Goal: Information Seeking & Learning: Learn about a topic

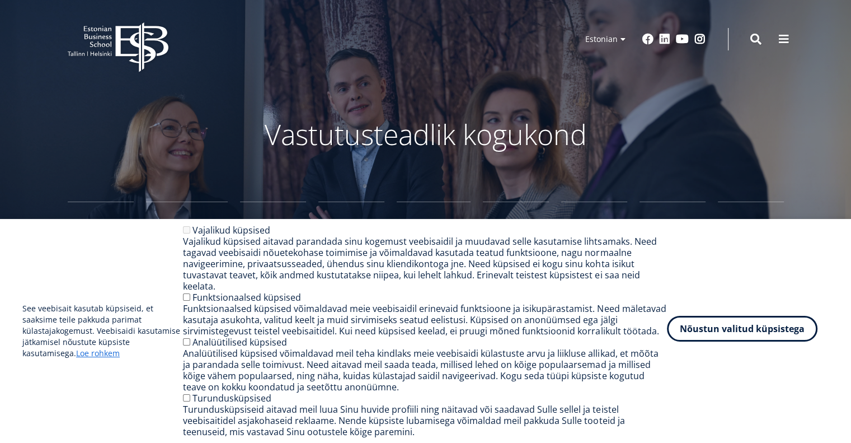
click at [742, 341] on button "Nõustun valitud küpsistega" at bounding box center [742, 329] width 151 height 26
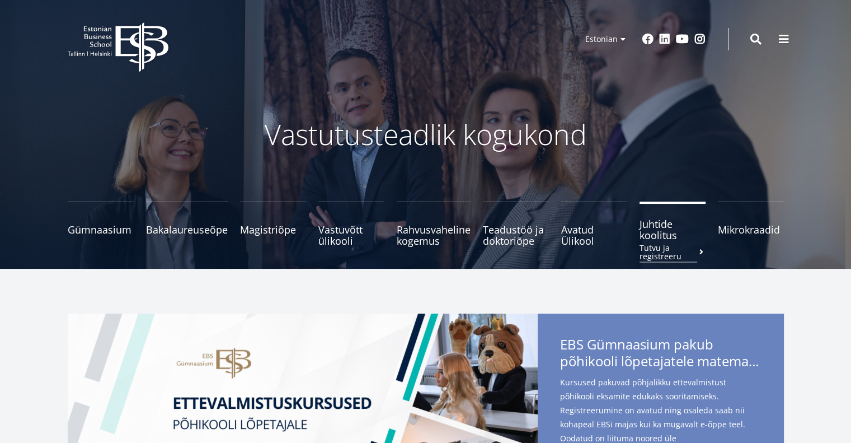
click at [653, 237] on span "Juhtide koolitus Tutvu ja registreeru" at bounding box center [673, 229] width 66 height 22
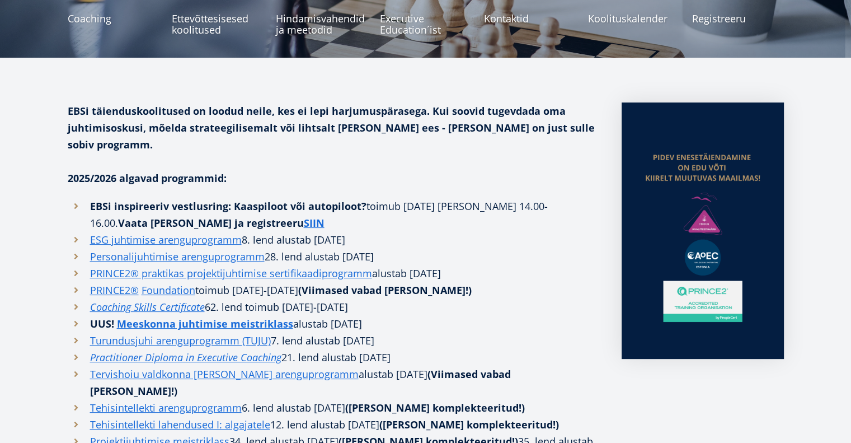
scroll to position [214, 0]
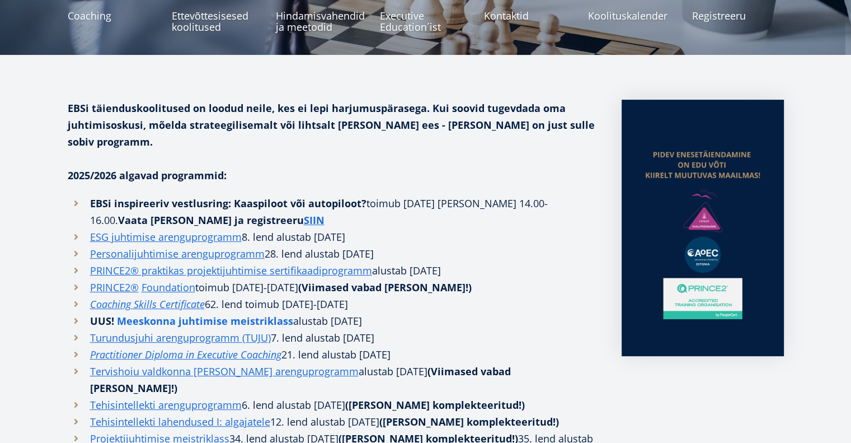
click at [199, 314] on strong "Meeskonna juhtimise meistriklass" at bounding box center [205, 320] width 176 height 13
click at [168, 245] on link "Personalijuhtimise arenguprogramm" at bounding box center [177, 253] width 175 height 17
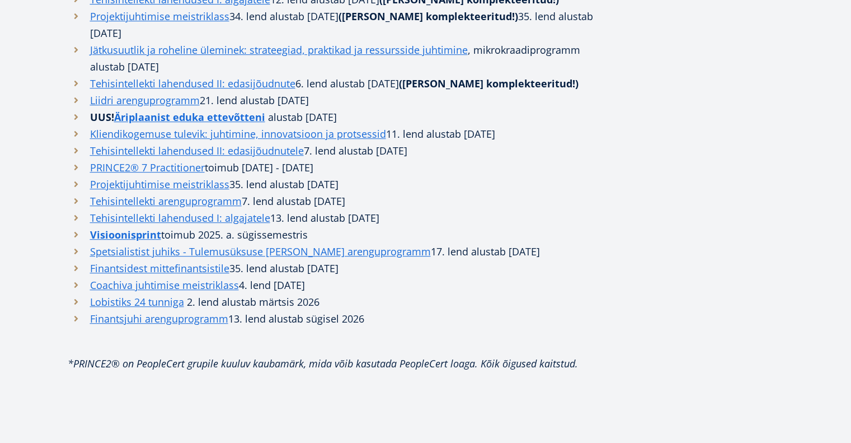
scroll to position [638, 0]
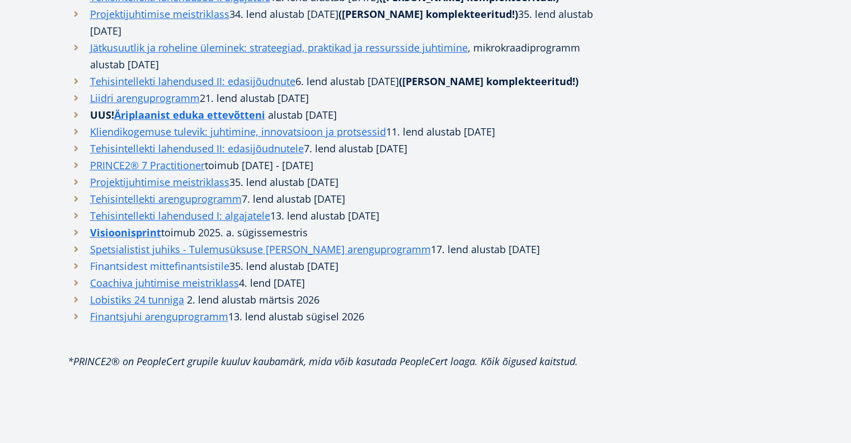
click at [155, 257] on link "Finantsidest mittefinantsistile" at bounding box center [159, 265] width 139 height 17
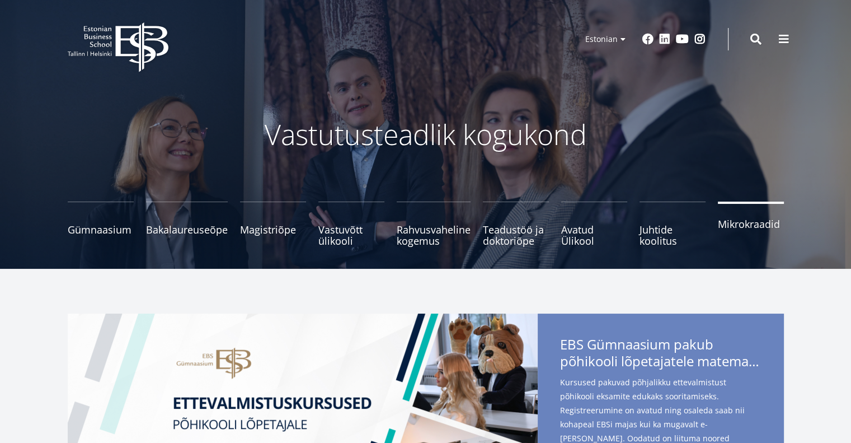
click at [749, 222] on span "Mikrokraadid" at bounding box center [751, 223] width 66 height 11
